Goal: Use online tool/utility: Utilize a website feature to perform a specific function

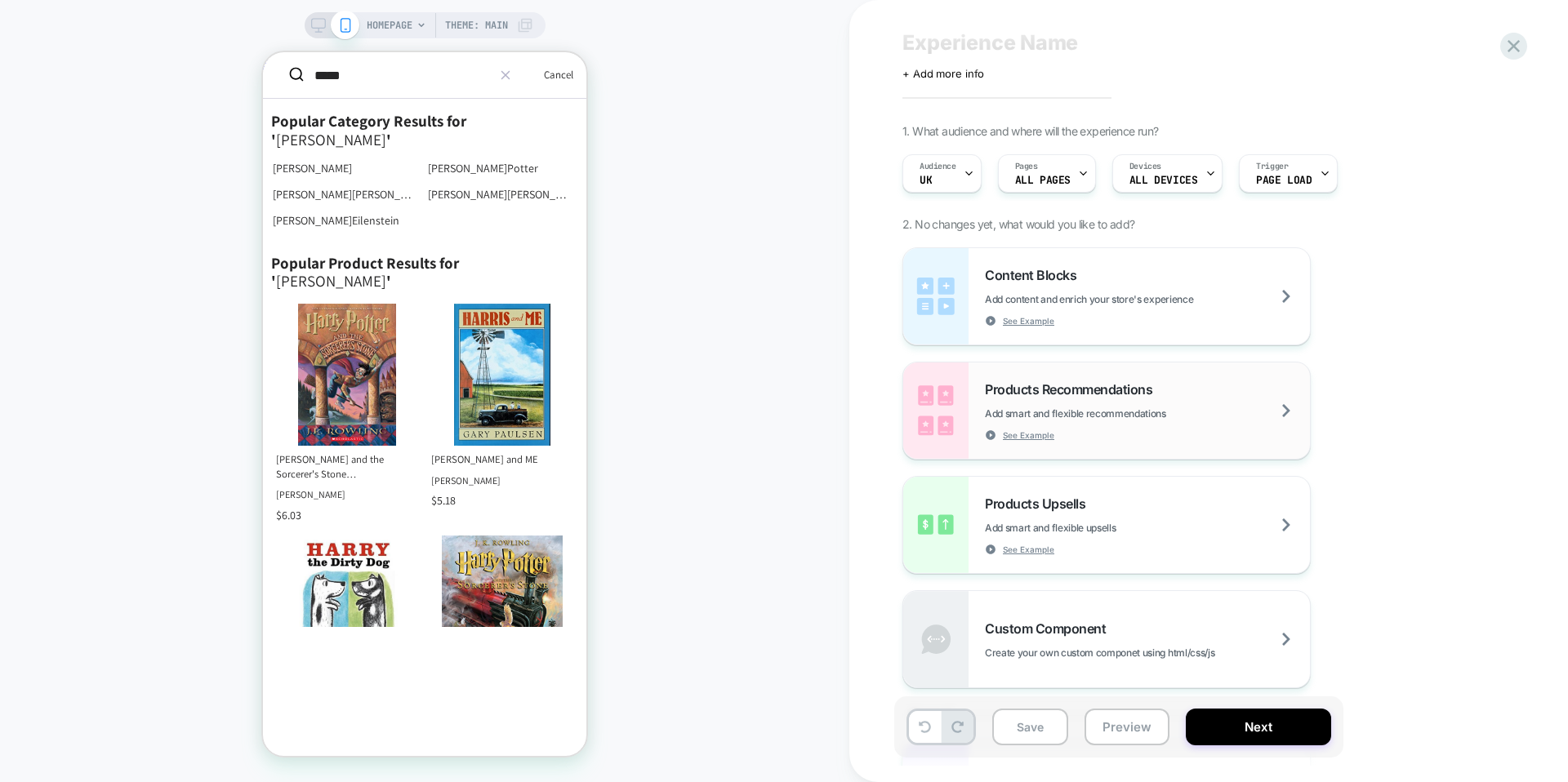
scroll to position [23, 0]
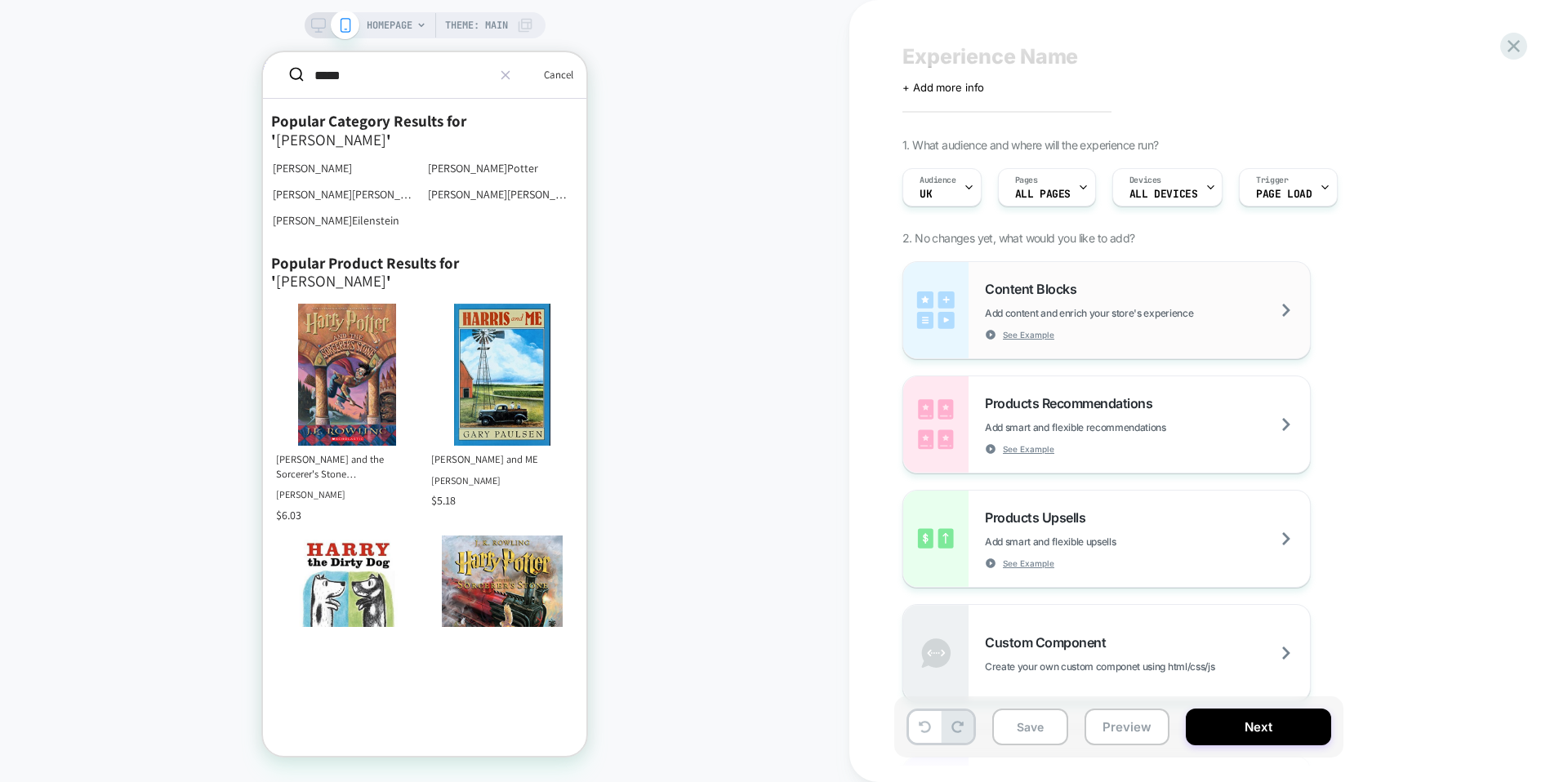
click at [1148, 318] on span "Add content and enrich your store's experience" at bounding box center [1130, 313] width 290 height 13
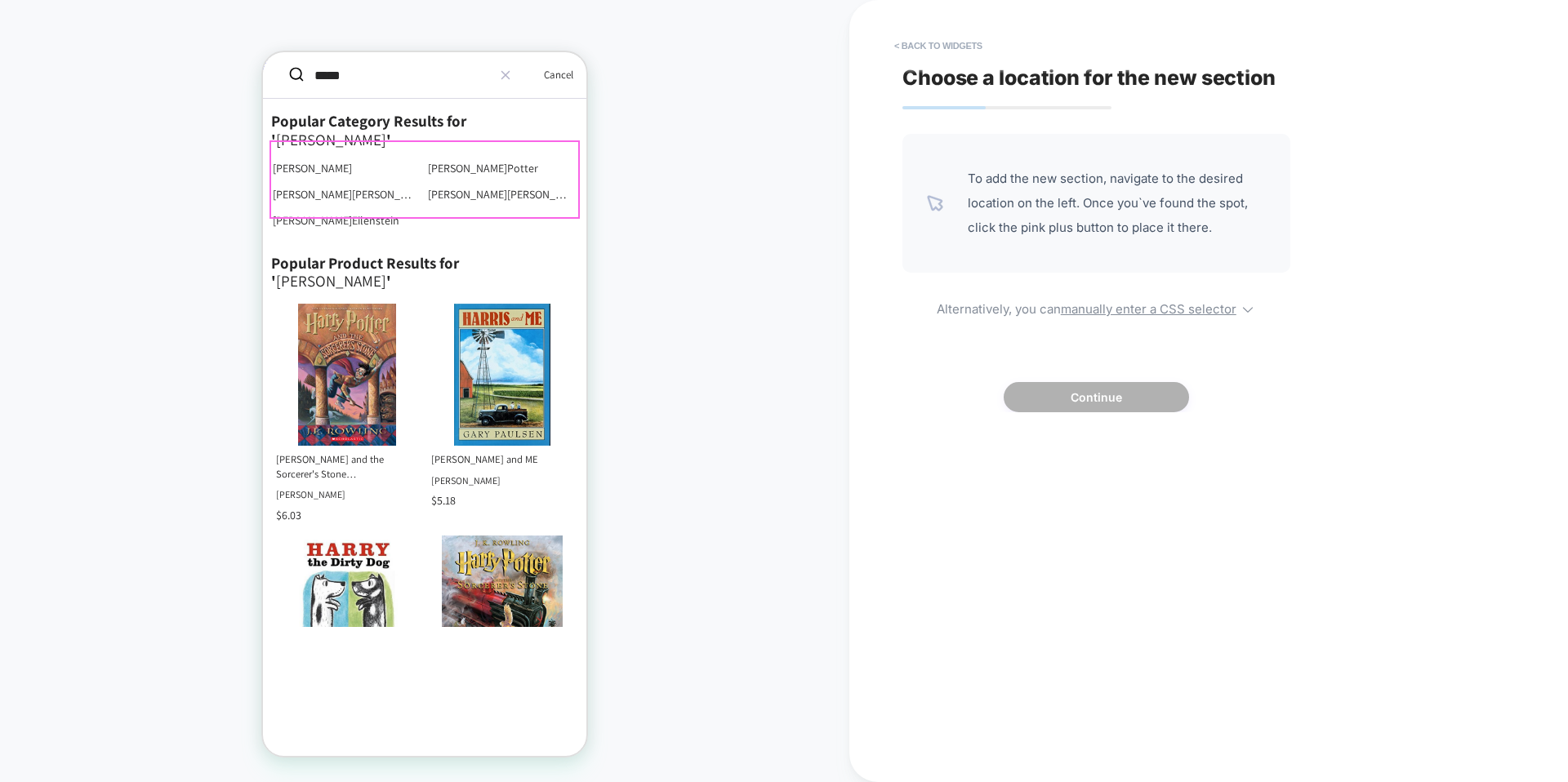
click at [566, 207] on ul "[PERSON_NAME] [PERSON_NAME] [PERSON_NAME] [PERSON_NAME]" at bounding box center [424, 195] width 310 height 79
click at [575, 207] on ul "[PERSON_NAME] [PERSON_NAME] [PERSON_NAME] [PERSON_NAME]" at bounding box center [424, 195] width 310 height 79
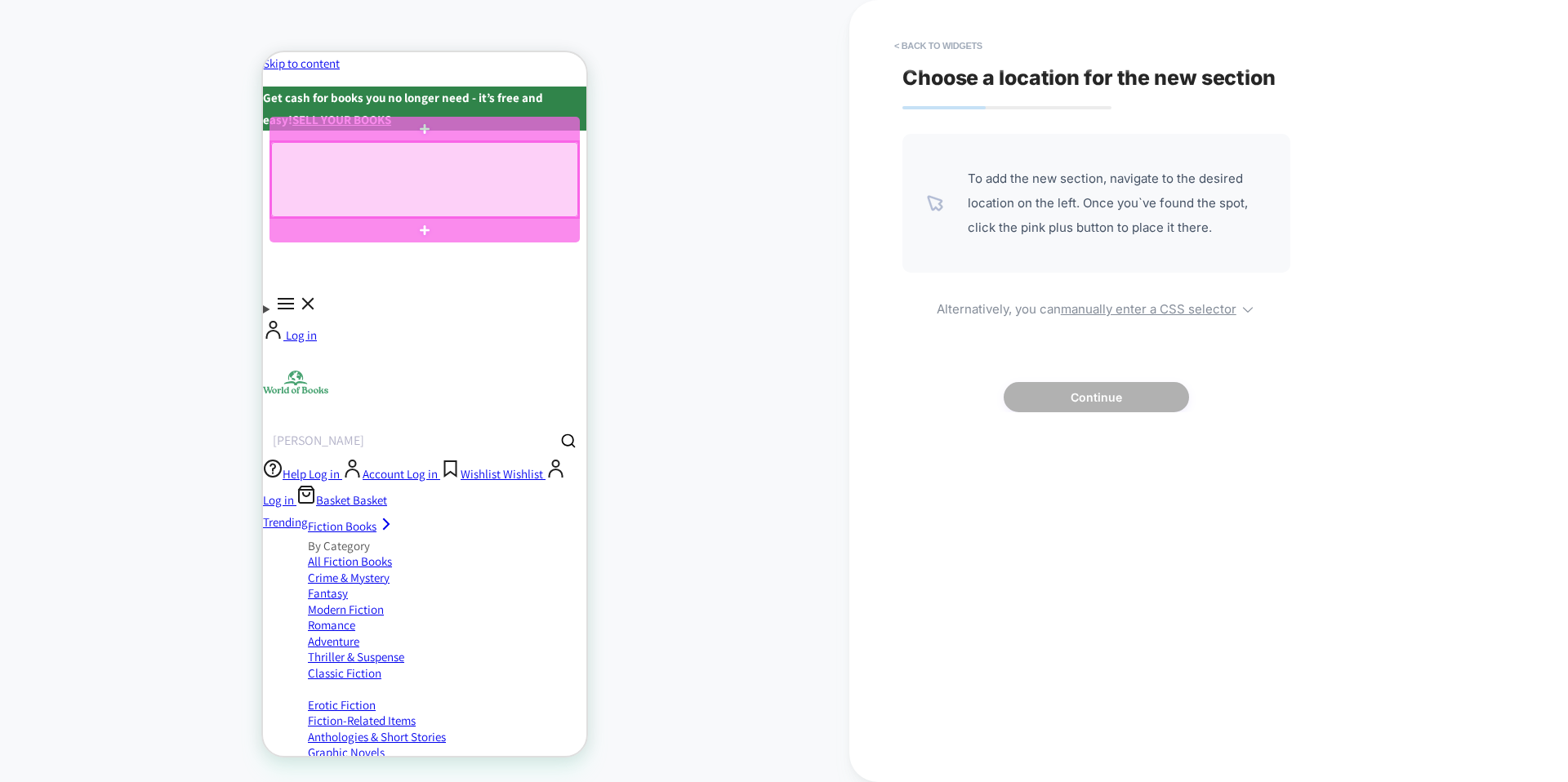
click at [531, 196] on div at bounding box center [424, 180] width 307 height 75
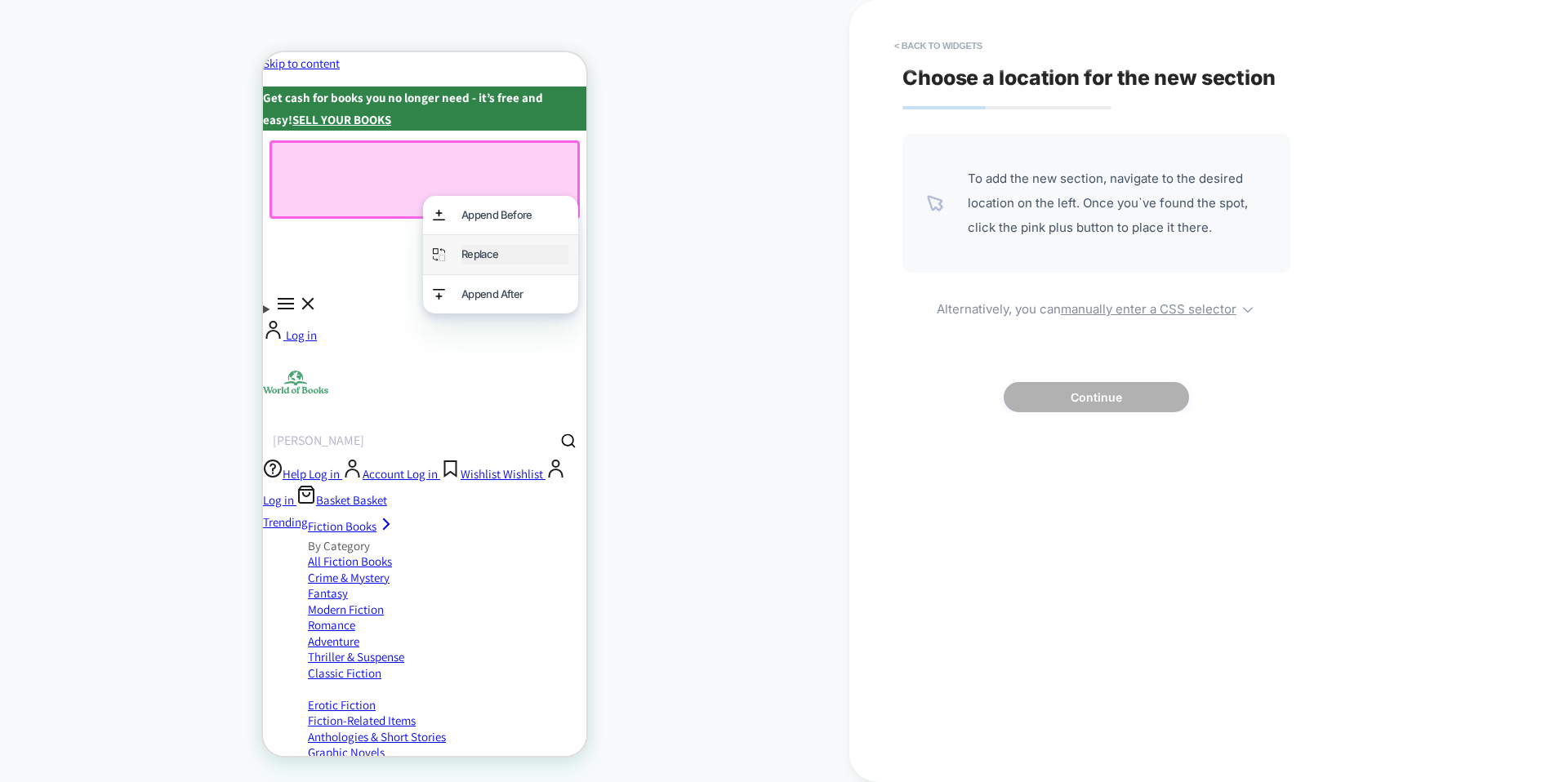
click at [507, 253] on div "Replace" at bounding box center [515, 254] width 107 height 19
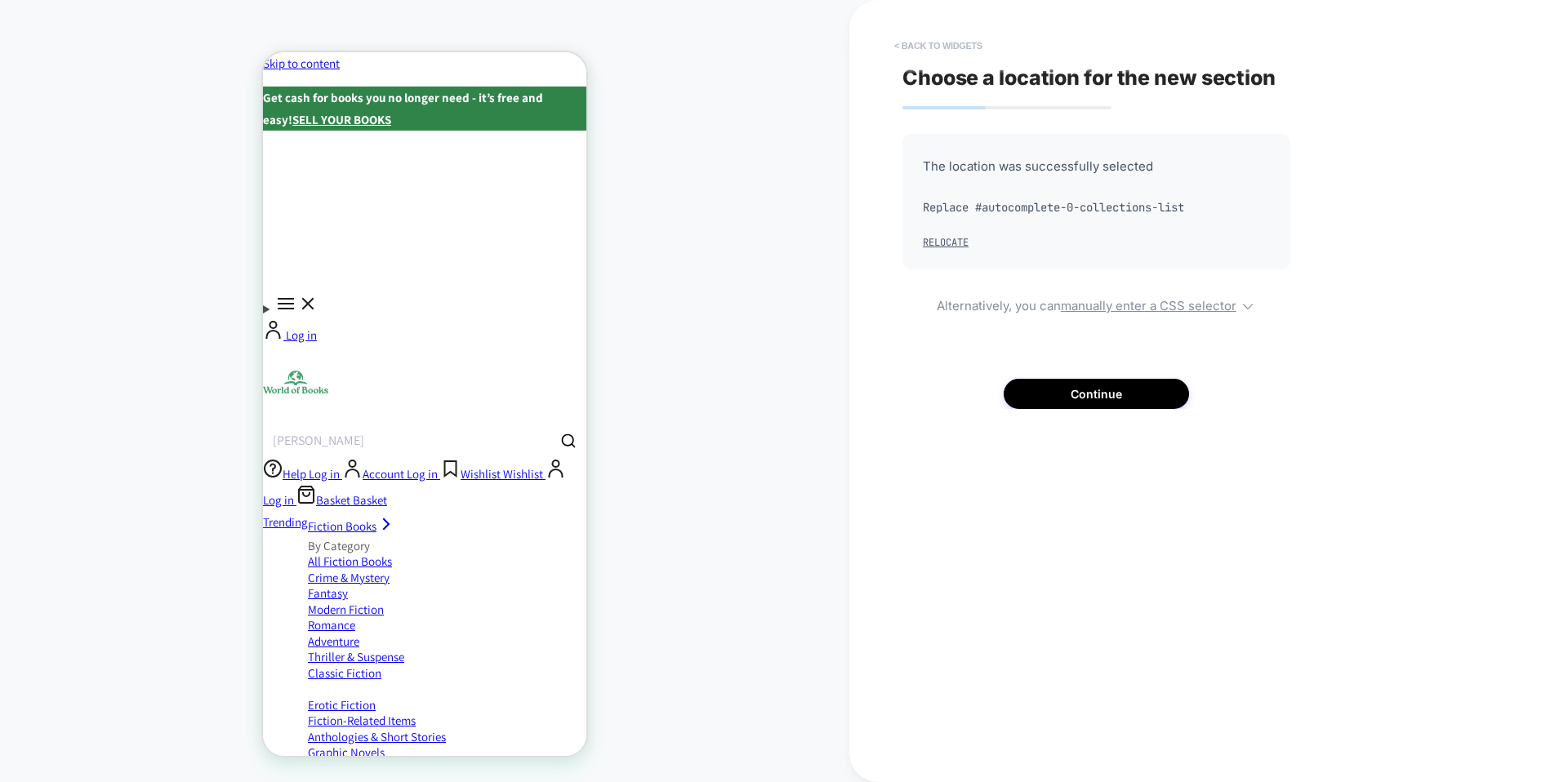
click at [926, 45] on button "< Back to widgets" at bounding box center [937, 46] width 105 height 26
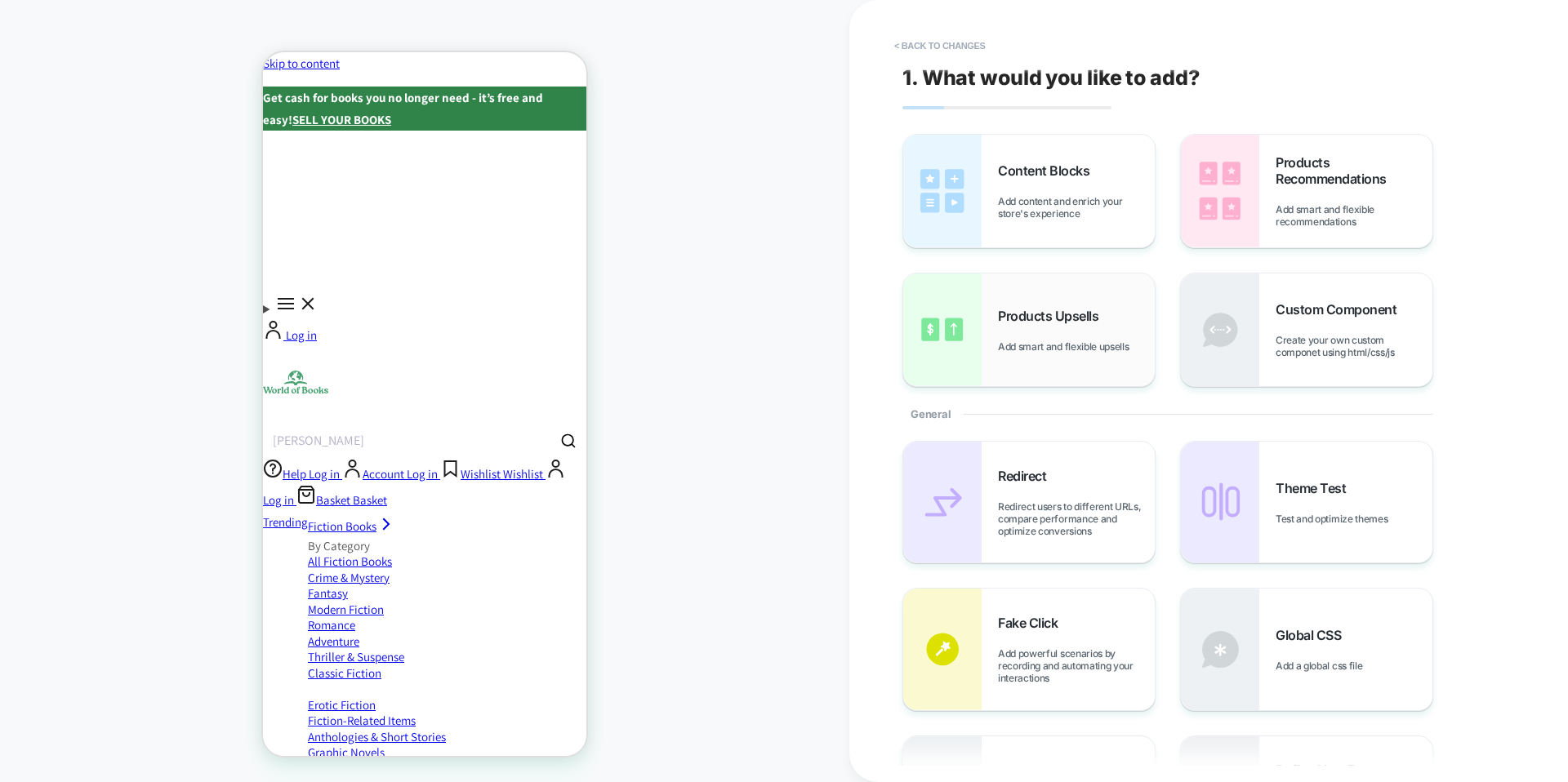
click at [1109, 341] on span "Add smart and flexible upsells" at bounding box center [1066, 347] width 139 height 13
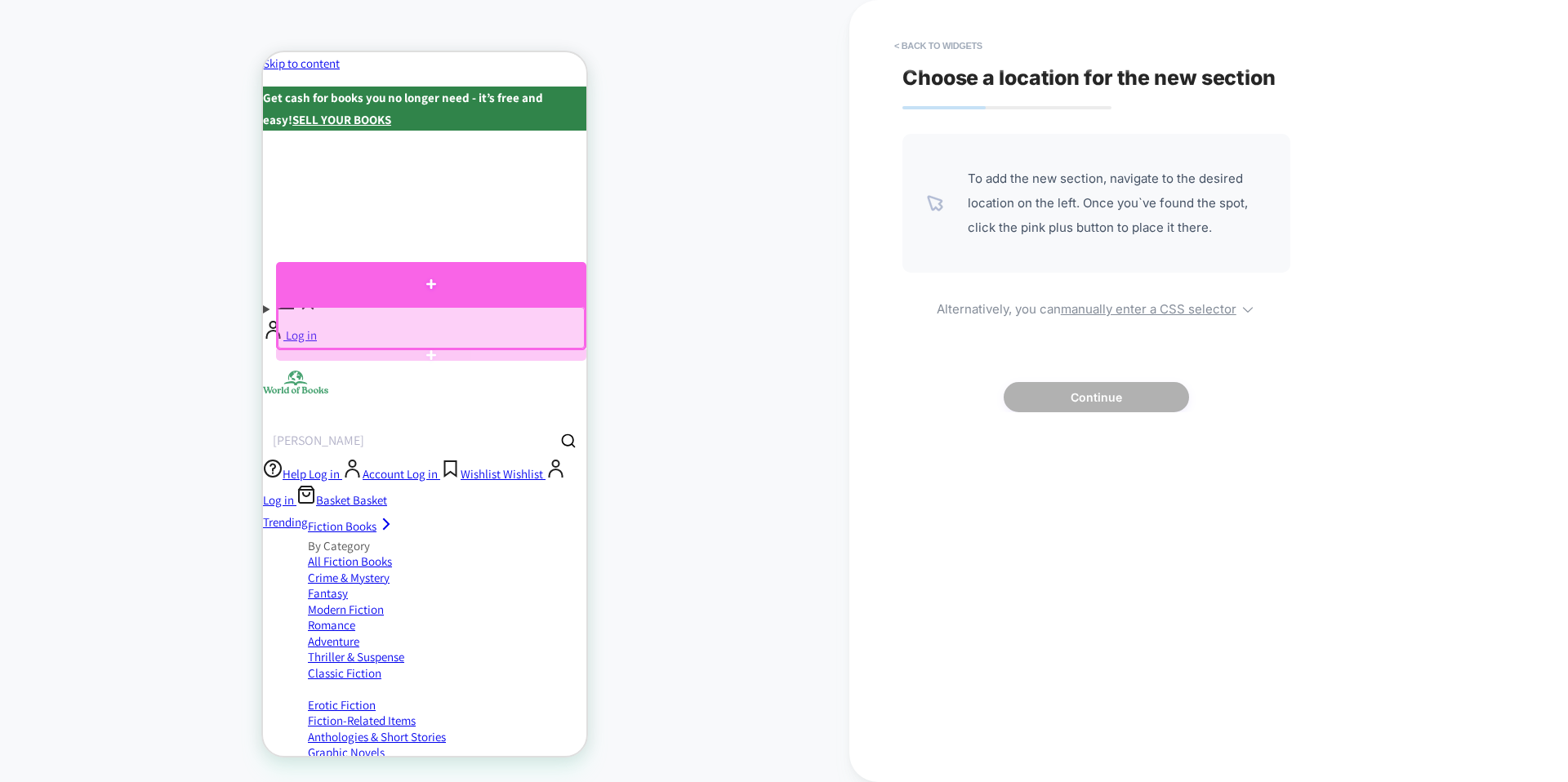
click at [454, 301] on div at bounding box center [431, 284] width 310 height 43
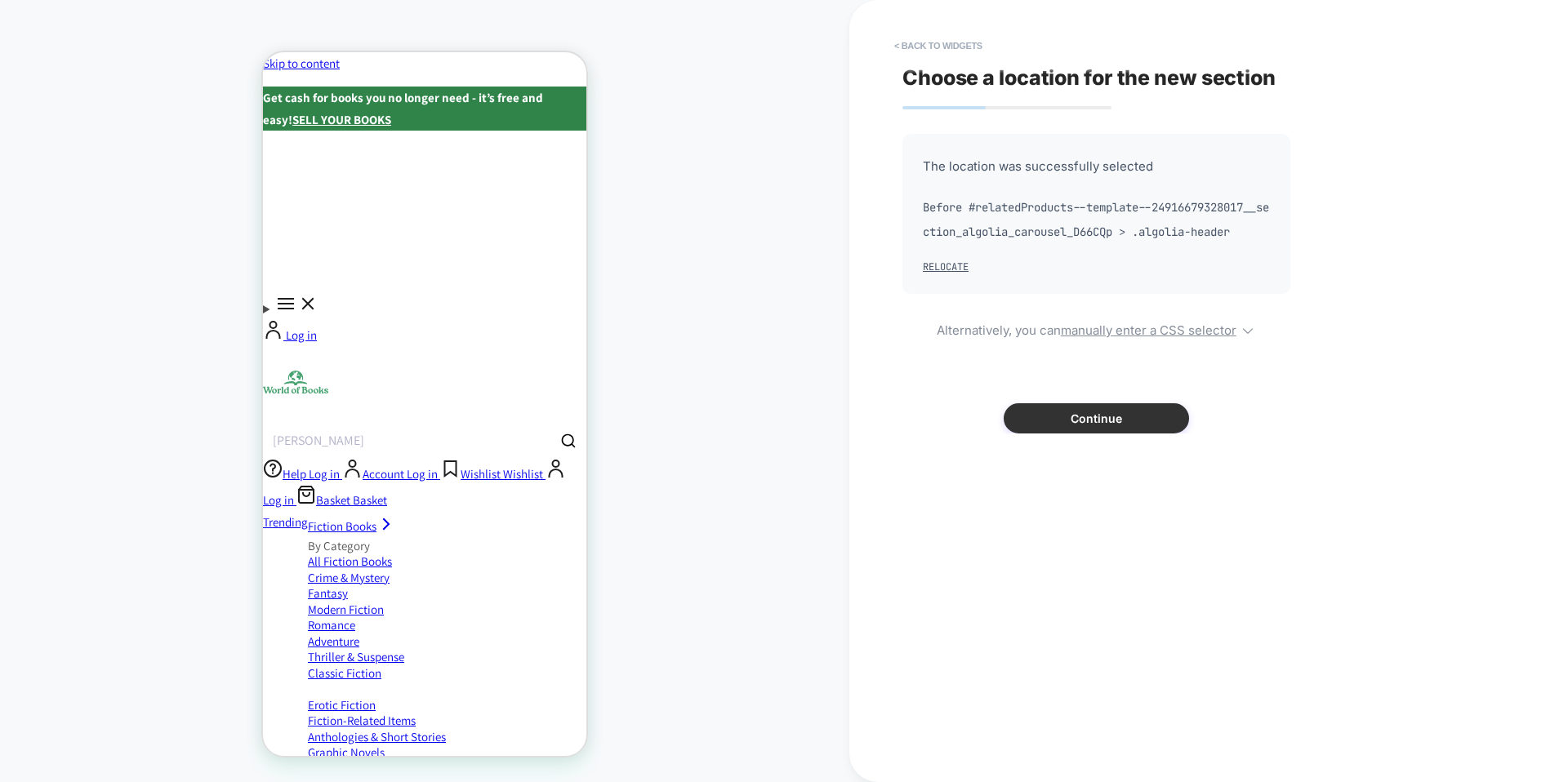
click at [1130, 423] on button "Continue" at bounding box center [1096, 419] width 185 height 30
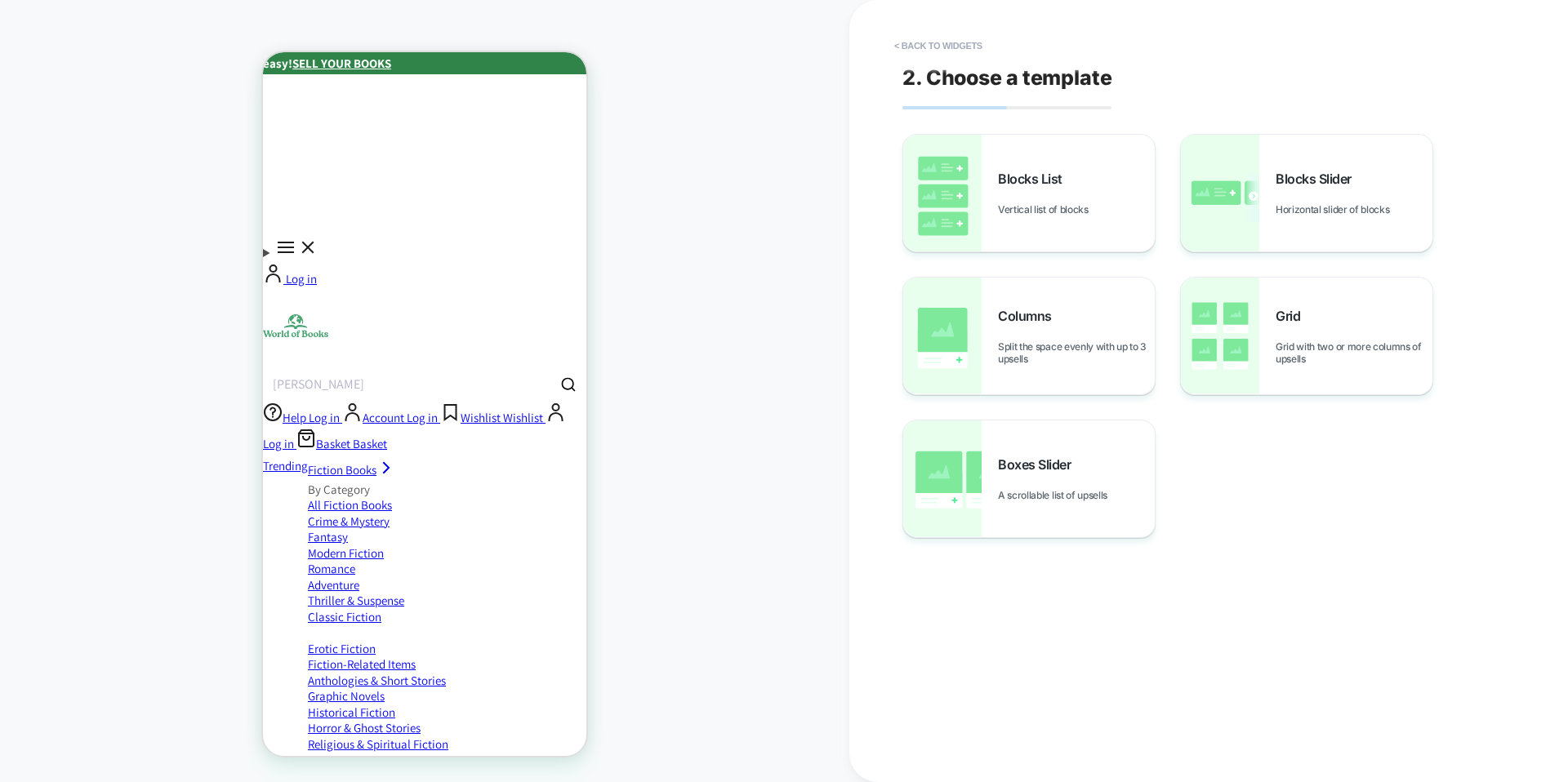
scroll to position [62, 0]
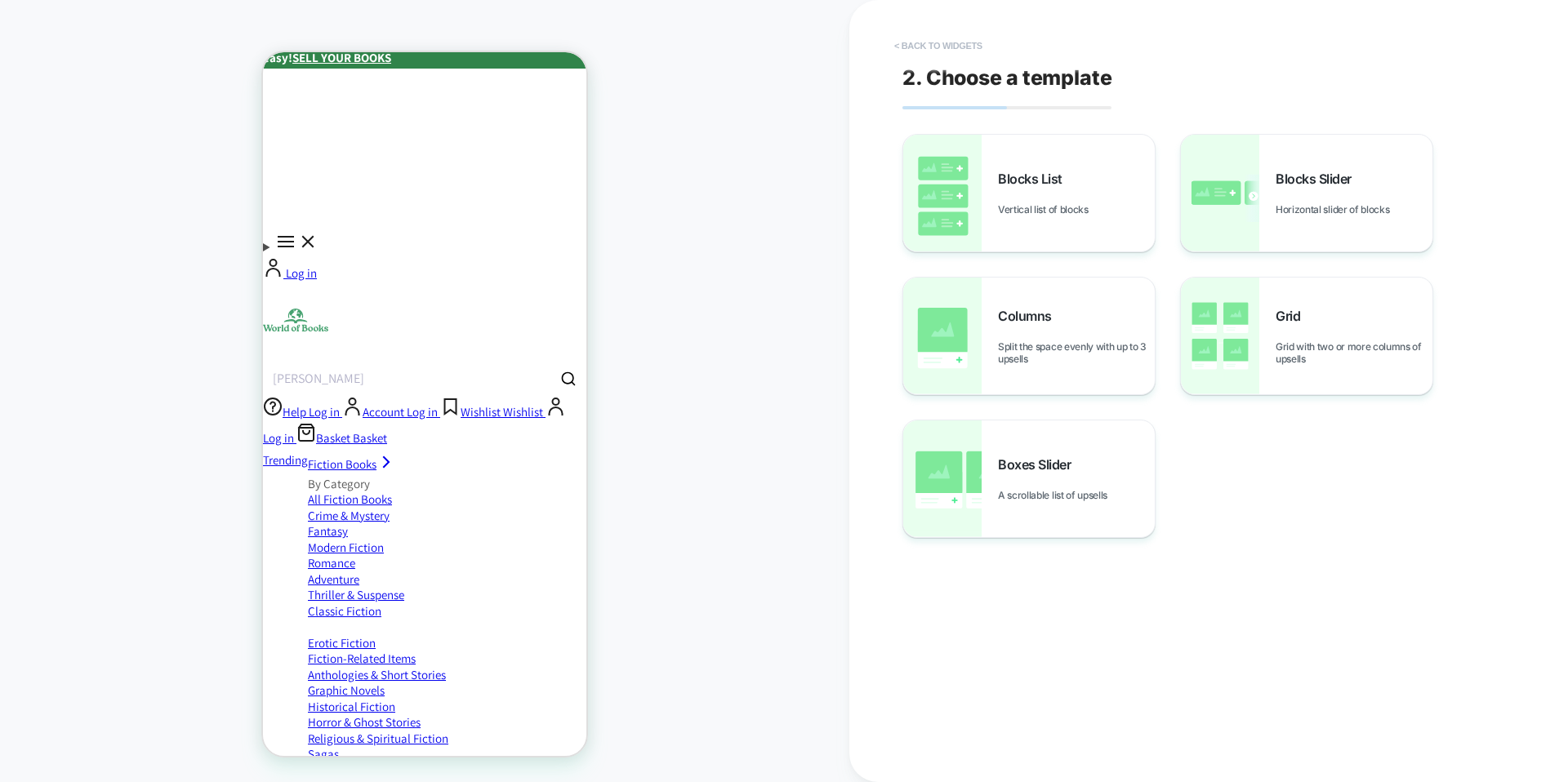
click at [940, 47] on button "< Back to widgets" at bounding box center [937, 46] width 105 height 26
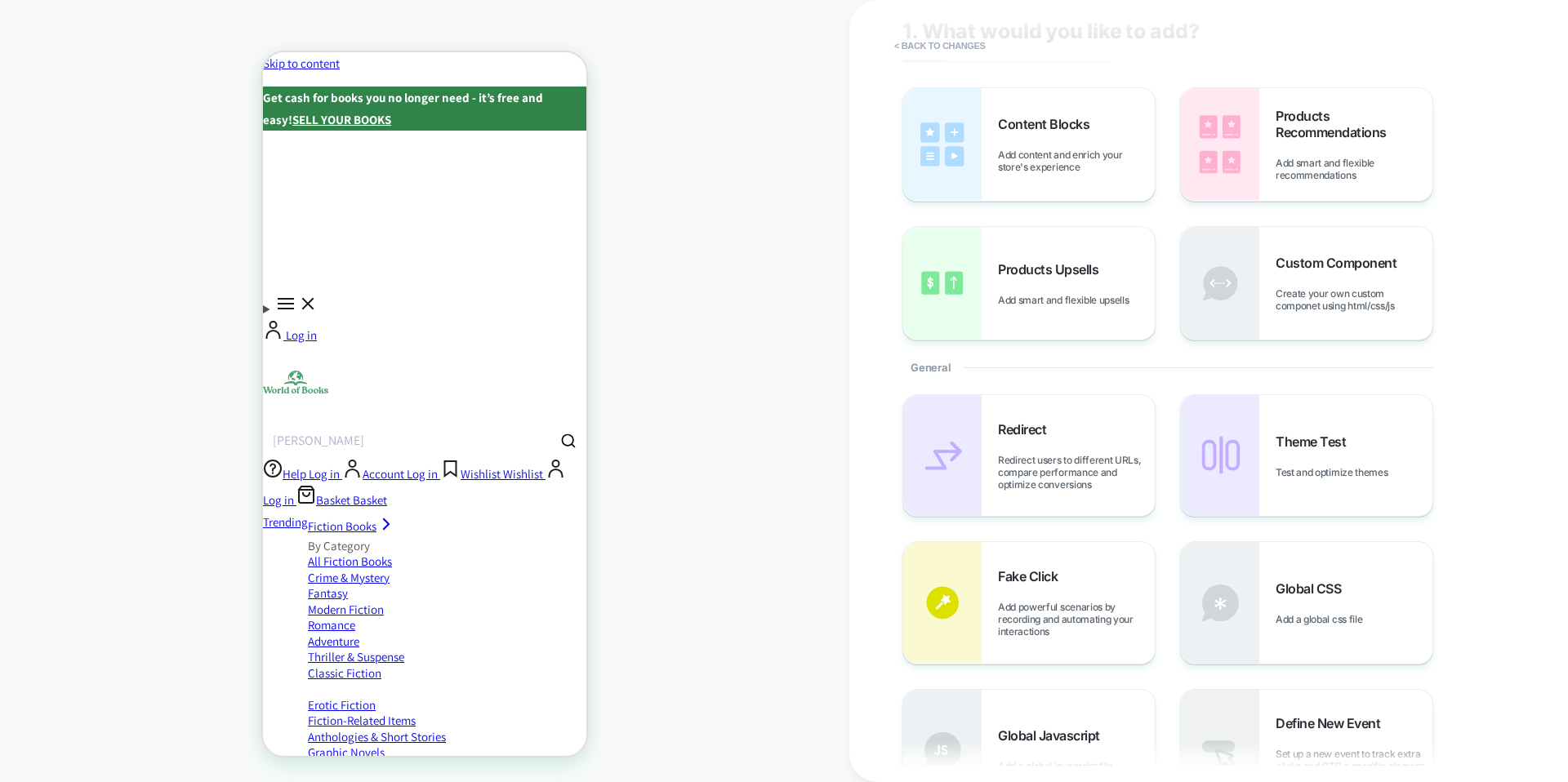
scroll to position [0, 0]
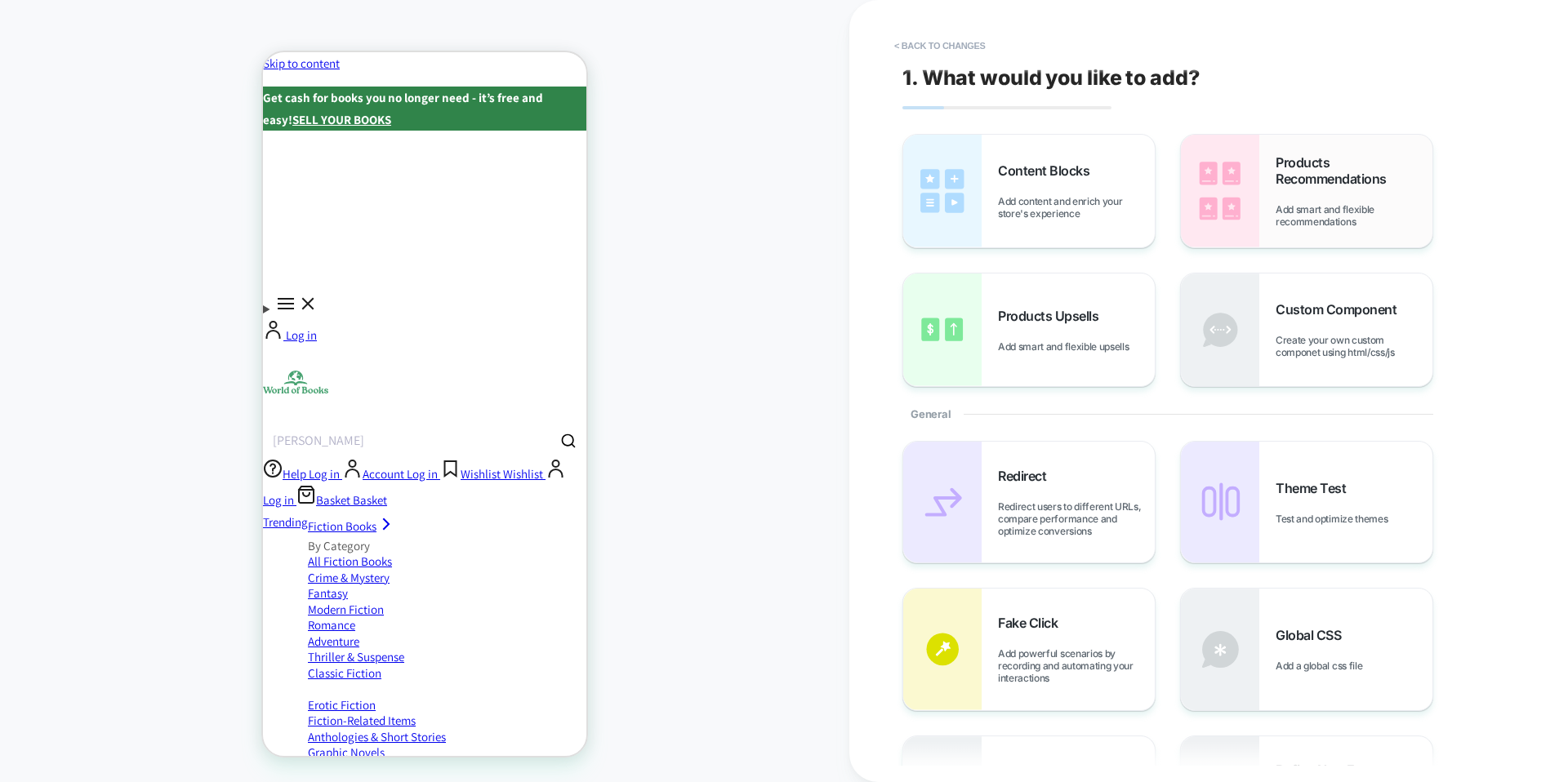
click at [1335, 196] on div "Products Recommendations Add smart and flexible recommendations" at bounding box center [1353, 191] width 157 height 73
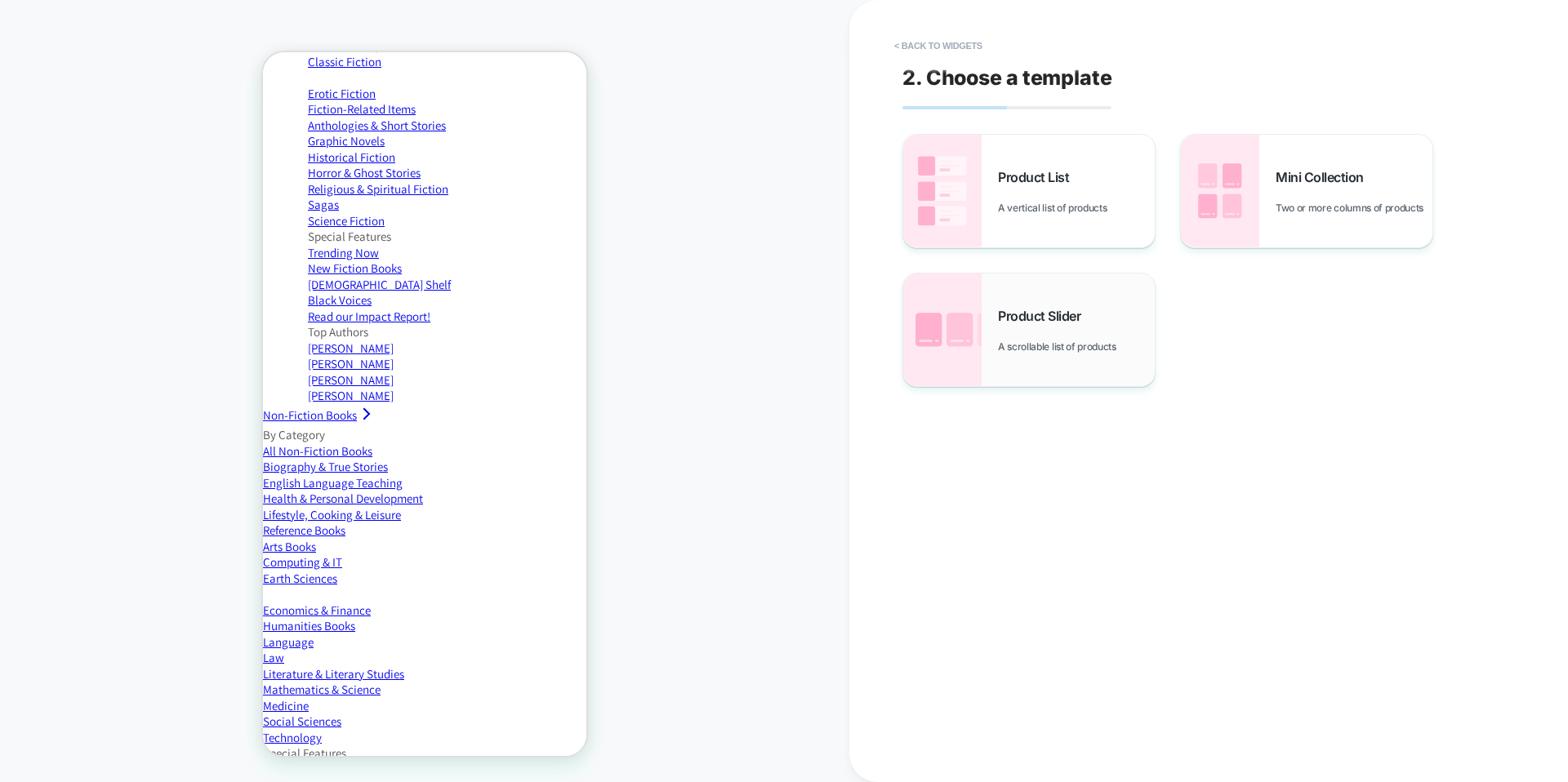
click at [1040, 326] on div "Product Slider A scrollable list of products" at bounding box center [1075, 330] width 157 height 45
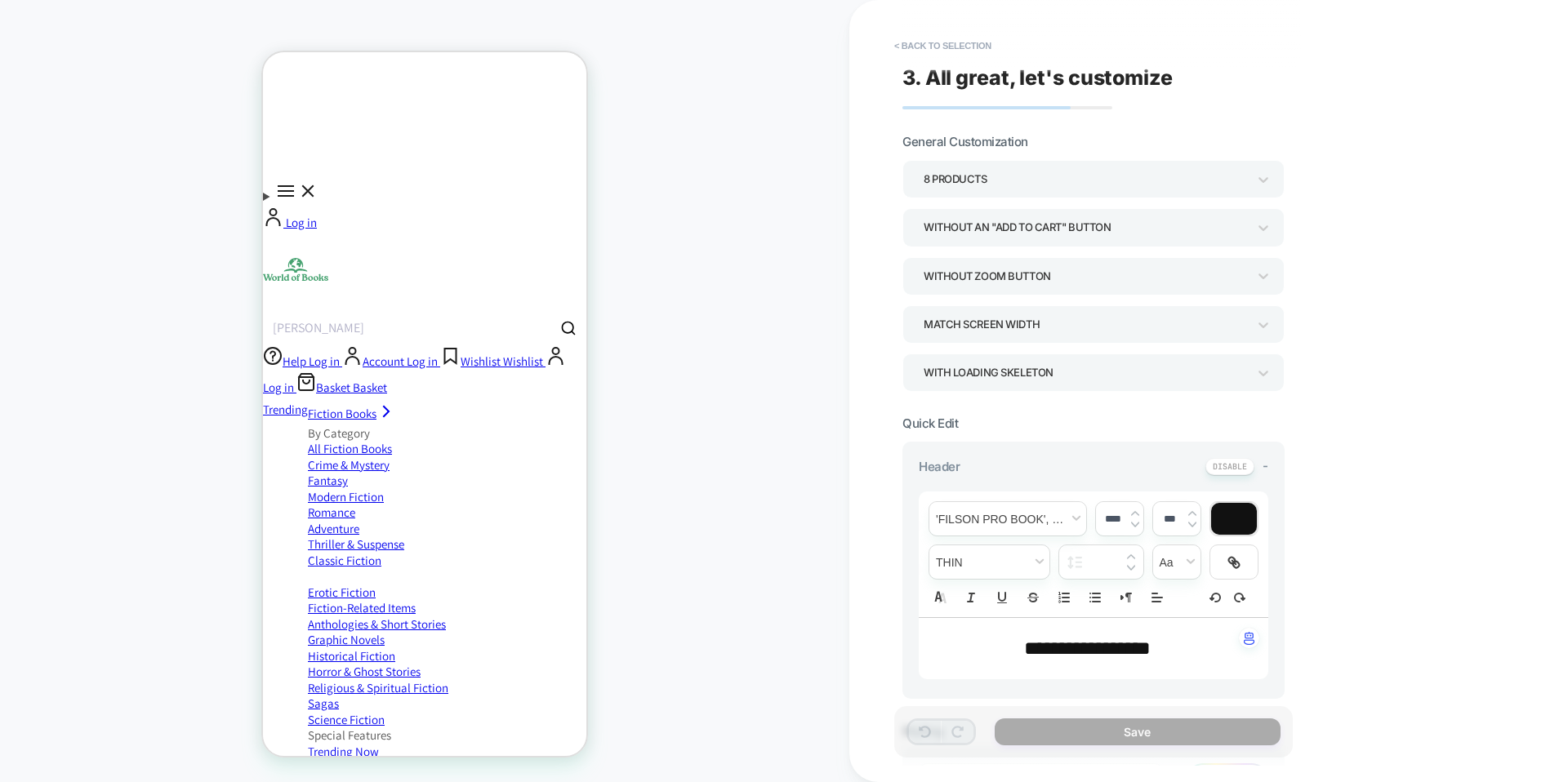
scroll to position [612, 0]
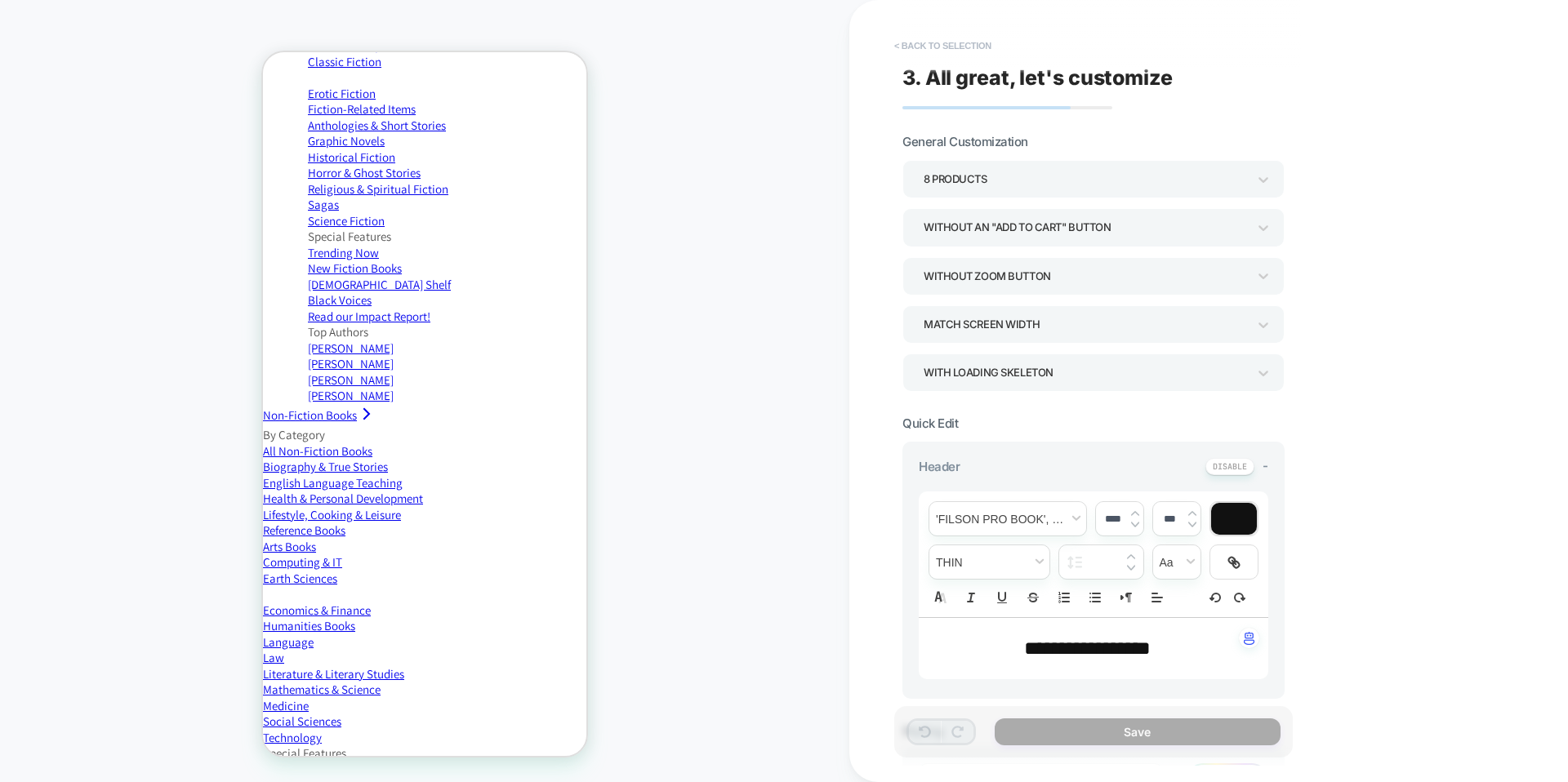
click at [984, 46] on button "< Back to selection" at bounding box center [942, 46] width 114 height 26
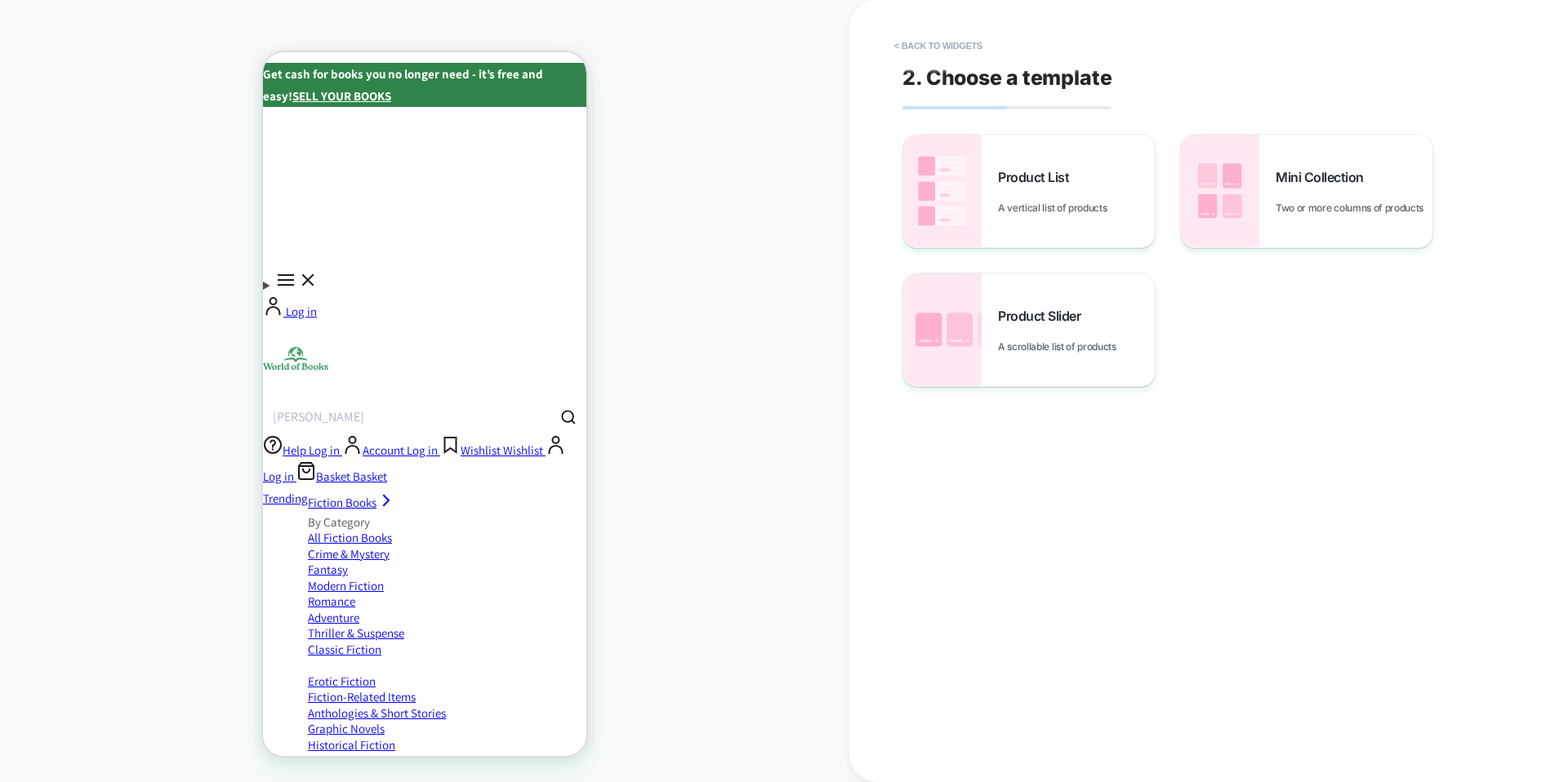
scroll to position [0, 0]
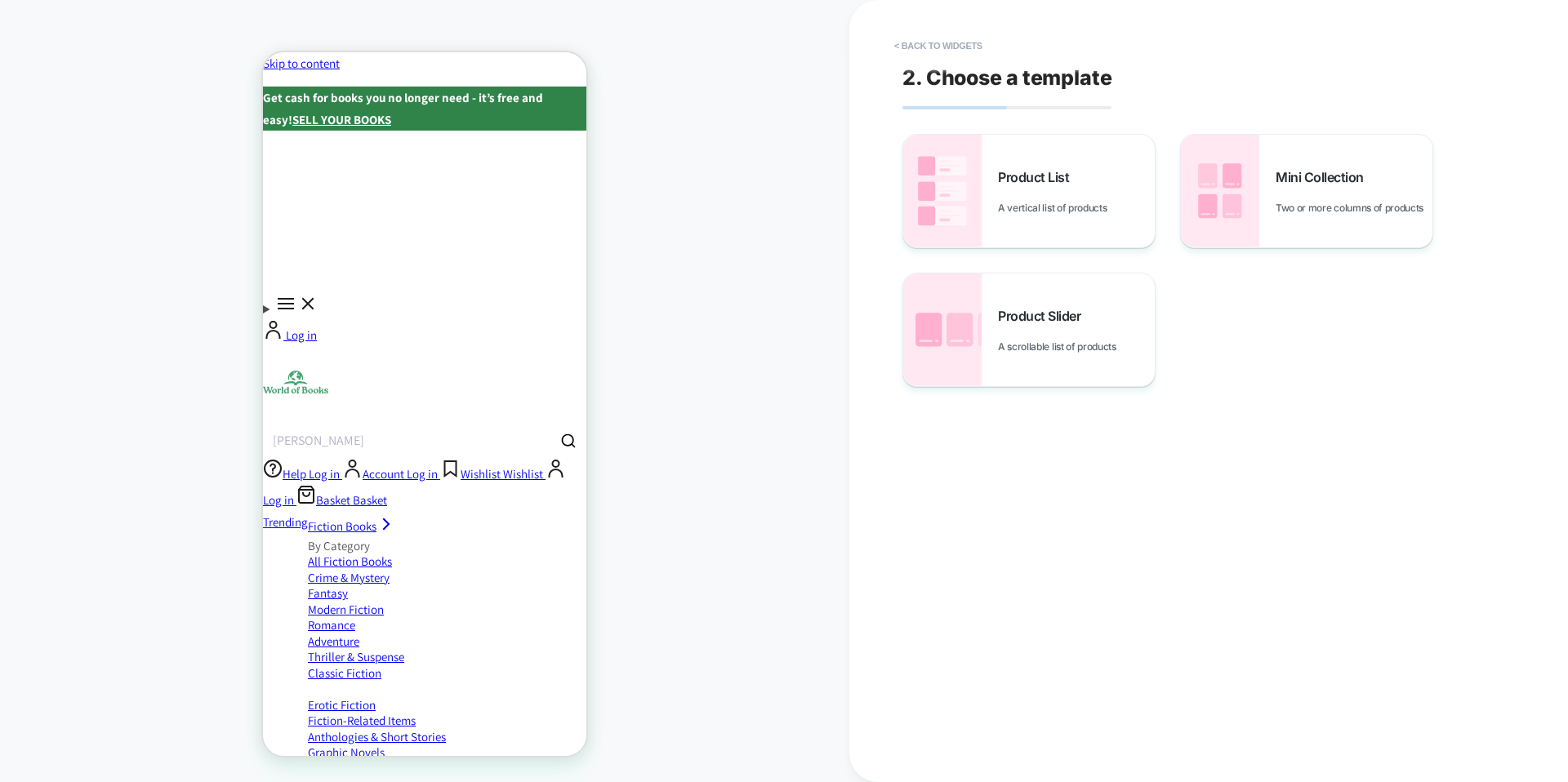
click at [984, 46] on button "< Back to widgets" at bounding box center [937, 46] width 105 height 26
